Goal: Find specific page/section: Find specific page/section

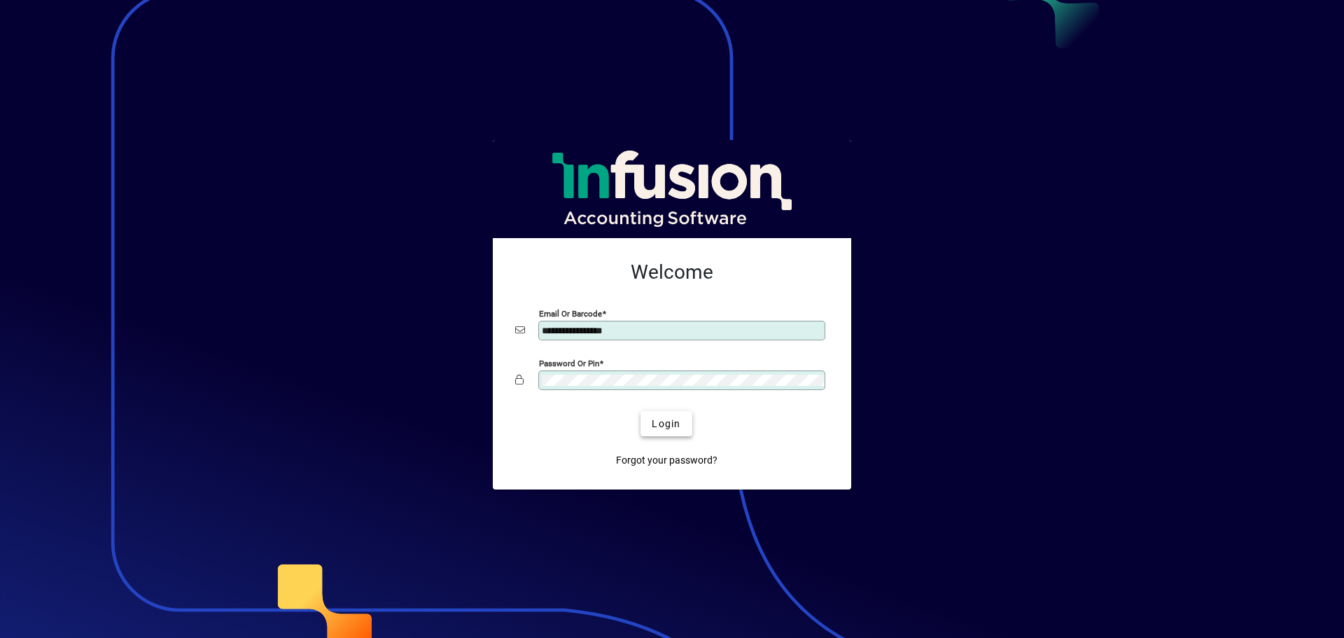
click at [675, 426] on span "Login" at bounding box center [666, 424] width 29 height 15
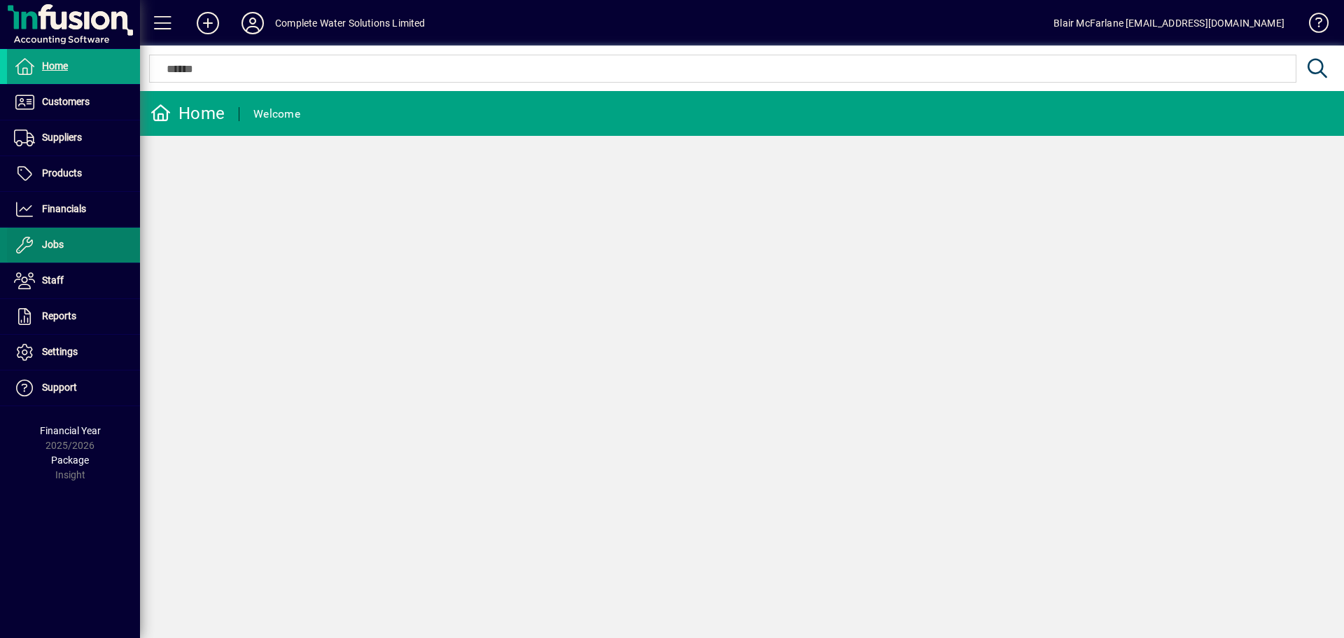
click at [78, 248] on span at bounding box center [73, 245] width 133 height 34
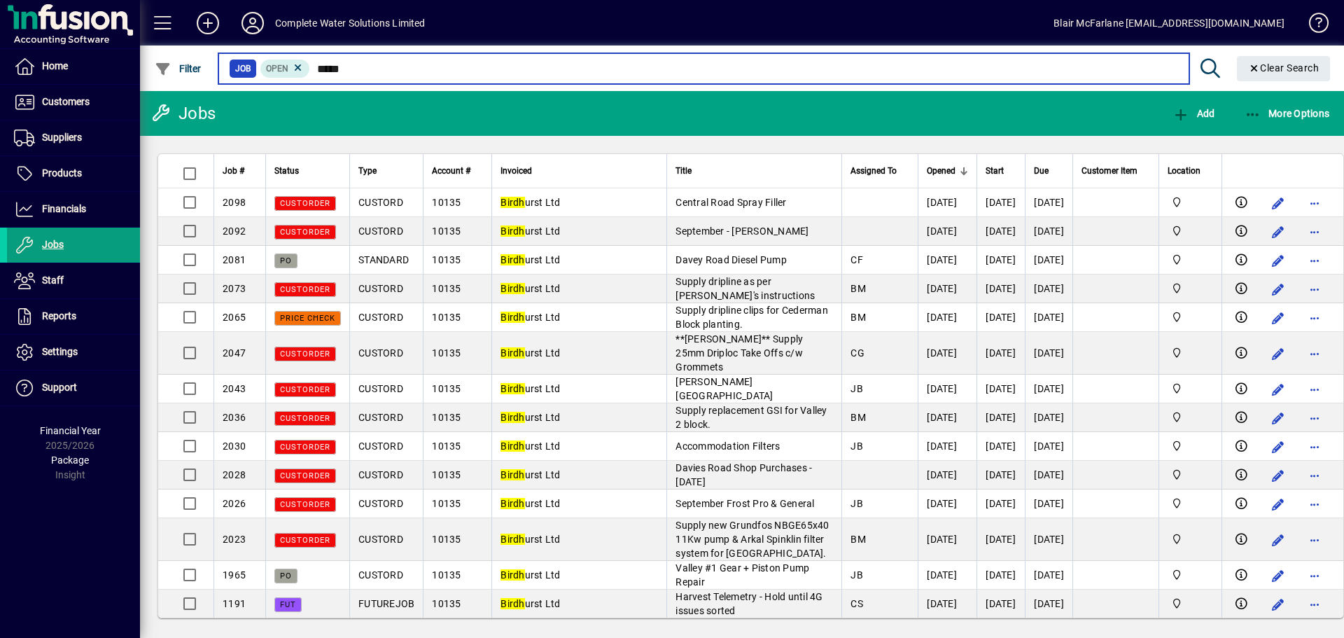
type input "*****"
